Goal: Use online tool/utility: Use online tool/utility

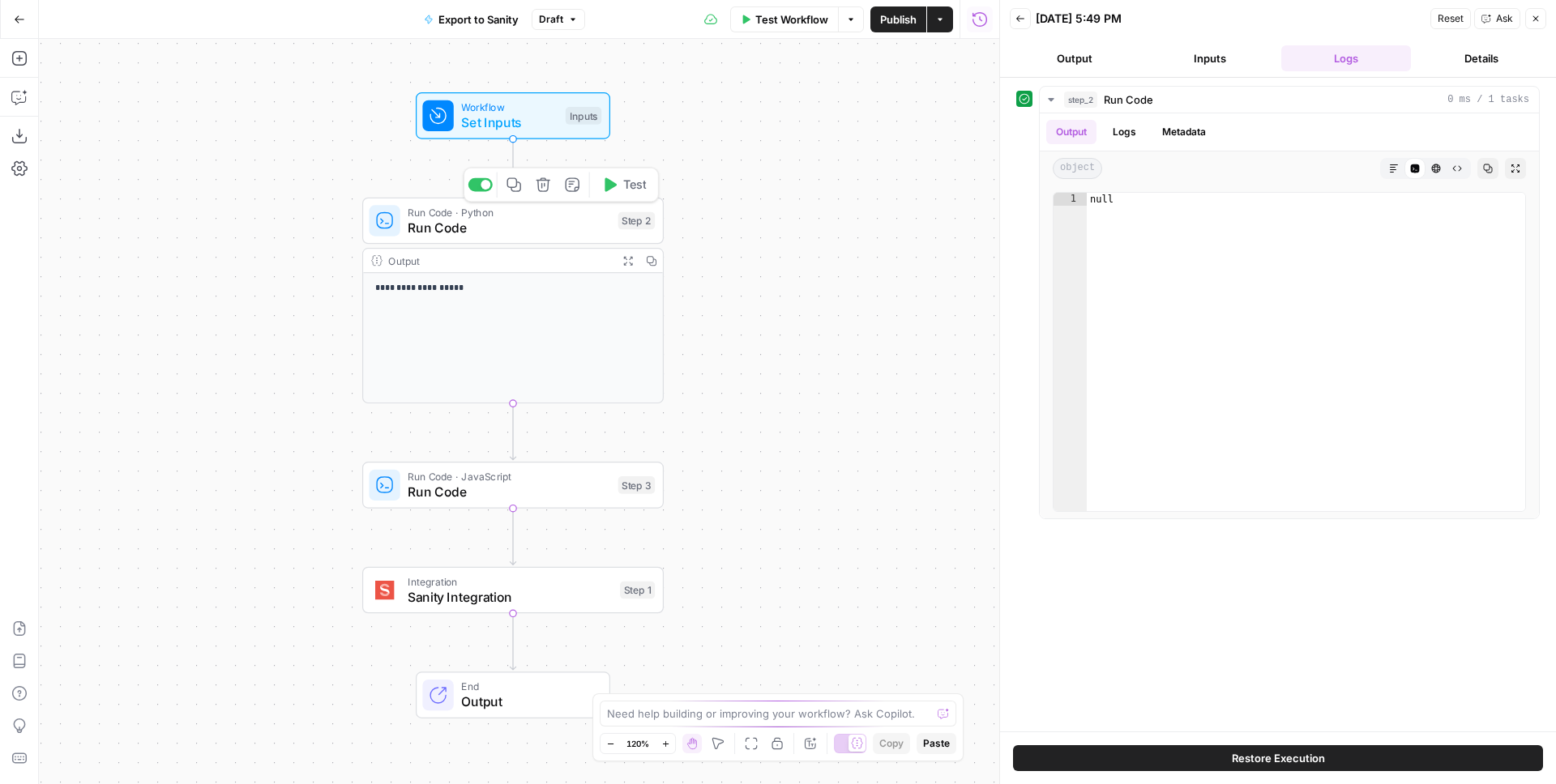
click at [542, 228] on span "Run Code" at bounding box center [508, 228] width 203 height 20
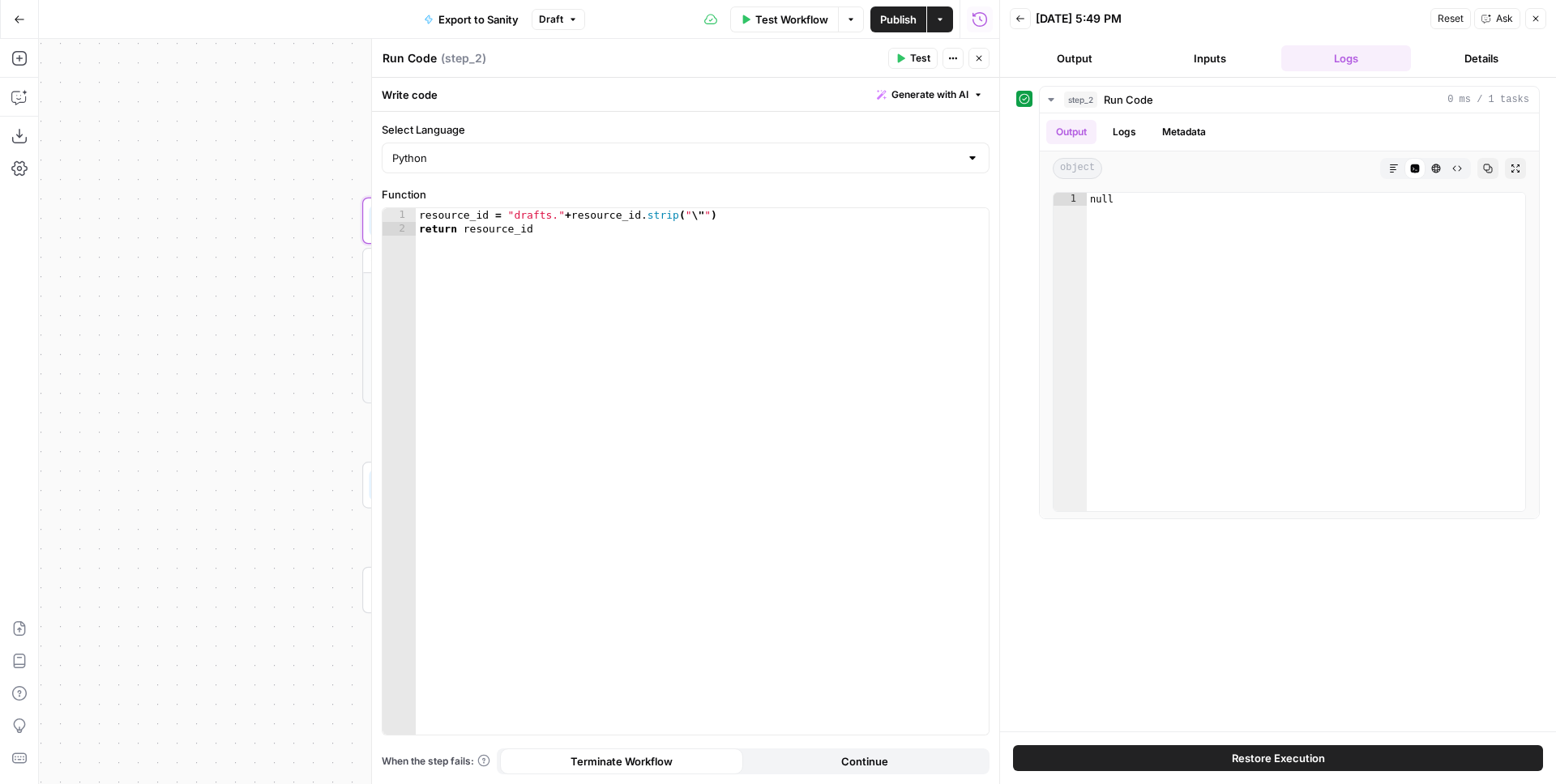
click at [976, 40] on header "Run Code Run Code ( step_2 ) Test Actions Close" at bounding box center [685, 59] width 628 height 39
click at [975, 61] on icon "button" at bounding box center [979, 59] width 10 height 10
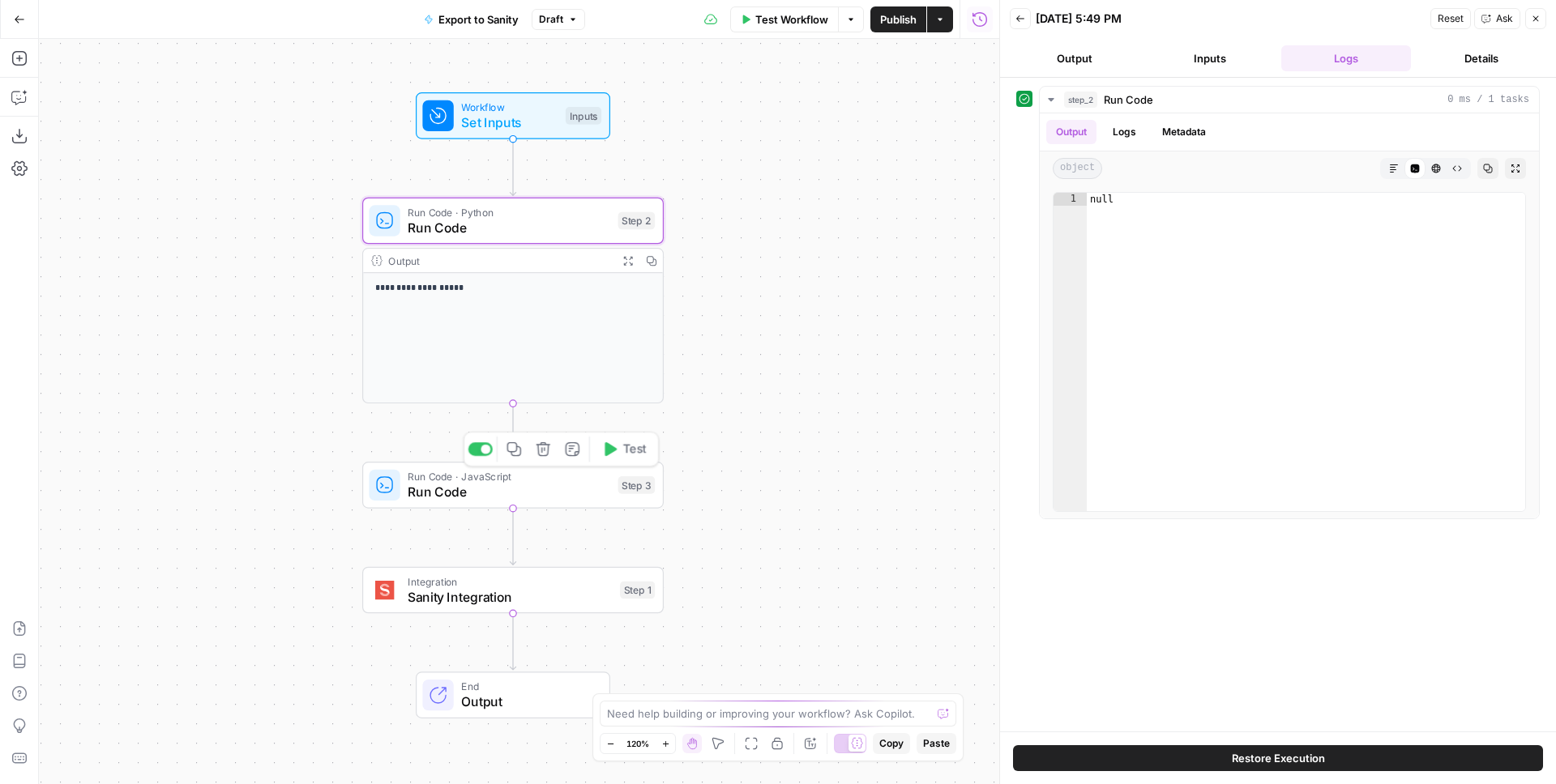
click at [500, 479] on span "Run Code · JavaScript" at bounding box center [508, 477] width 203 height 16
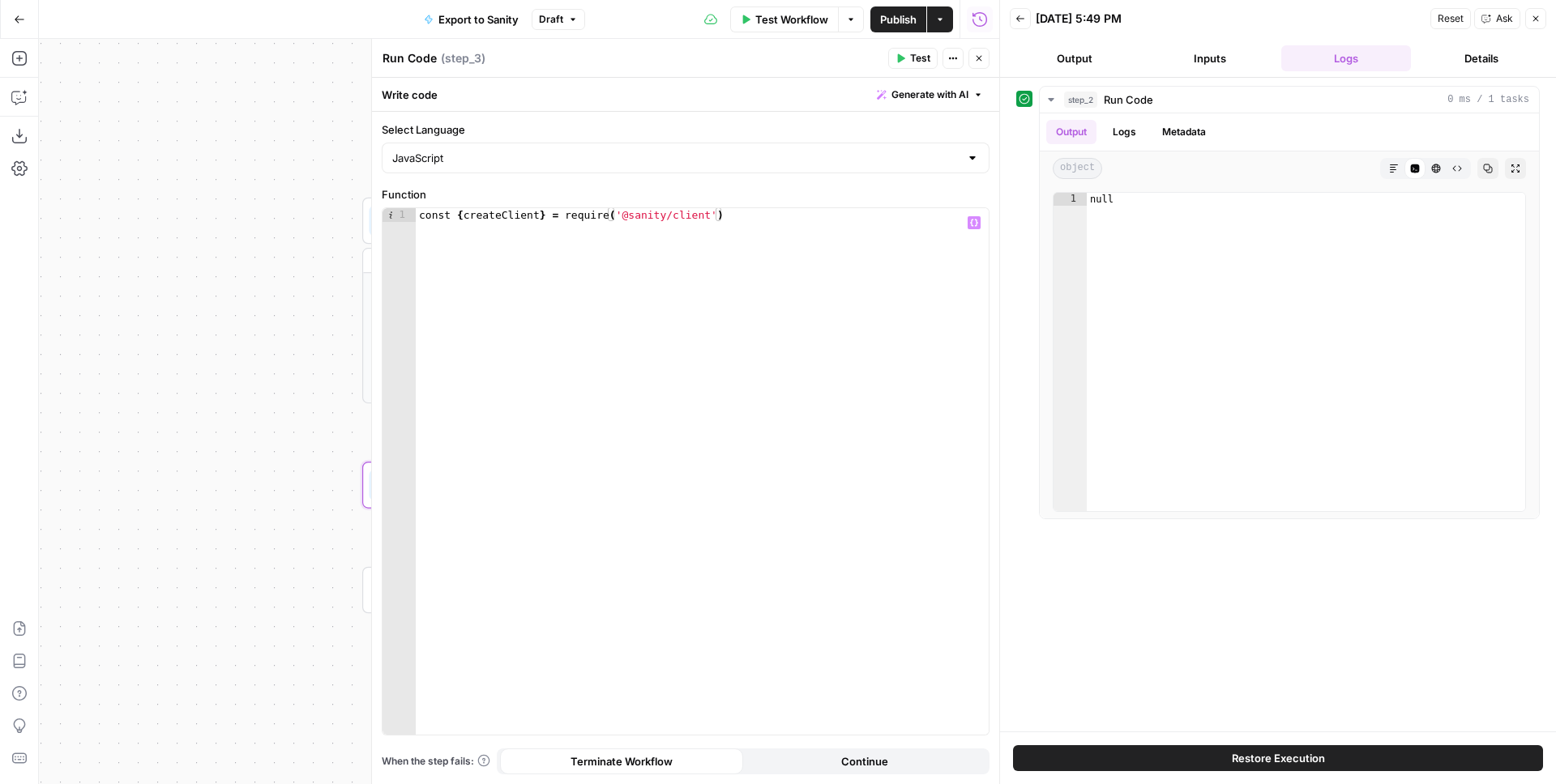
type textarea "**********"
drag, startPoint x: 778, startPoint y: 215, endPoint x: 804, endPoint y: 190, distance: 36.1
click at [778, 214] on div "const { createClient } = require ( '@sanity/client' )" at bounding box center [702, 485] width 573 height 554
click at [900, 59] on icon "button" at bounding box center [901, 58] width 7 height 9
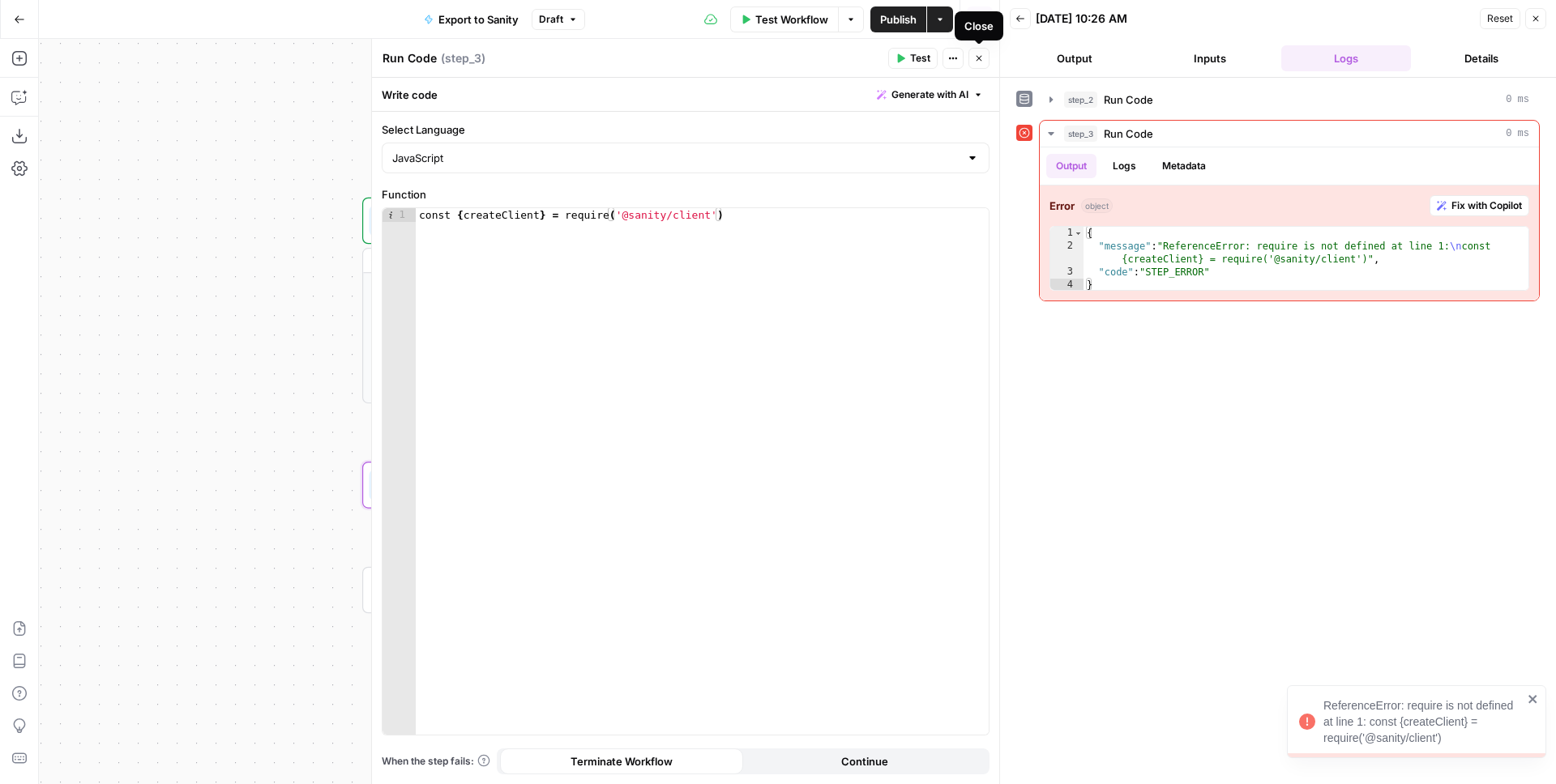
click at [977, 62] on icon "button" at bounding box center [979, 59] width 10 height 10
